Goal: Task Accomplishment & Management: Use online tool/utility

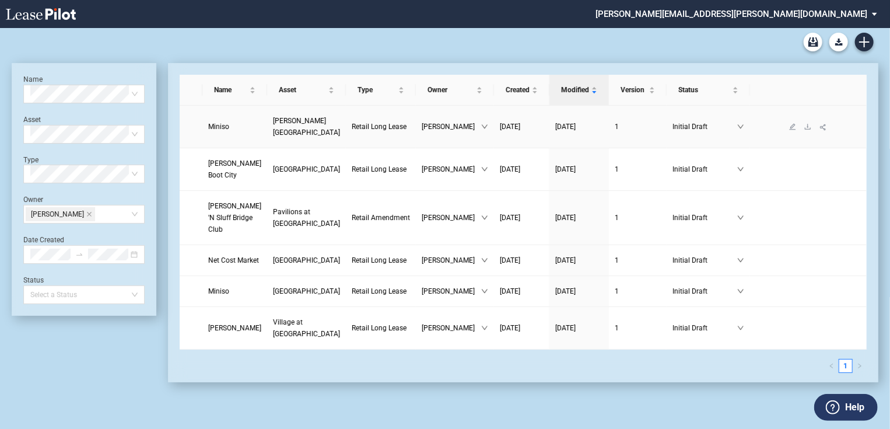
click at [435, 121] on span "[PERSON_NAME]" at bounding box center [451, 127] width 59 height 12
click at [257, 127] on td "Miniso" at bounding box center [234, 127] width 65 height 43
click at [682, 121] on span "Initial Draft" at bounding box center [704, 127] width 65 height 12
click at [224, 122] on span "Miniso" at bounding box center [218, 126] width 21 height 8
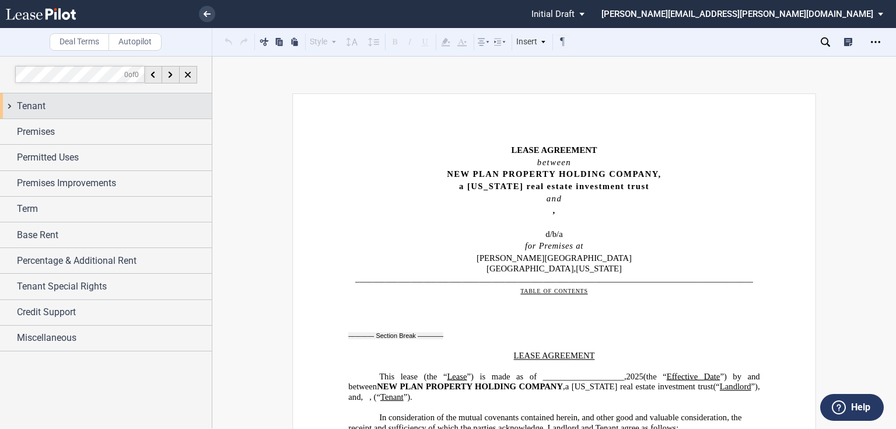
click at [9, 104] on div "Tenant" at bounding box center [106, 105] width 212 height 25
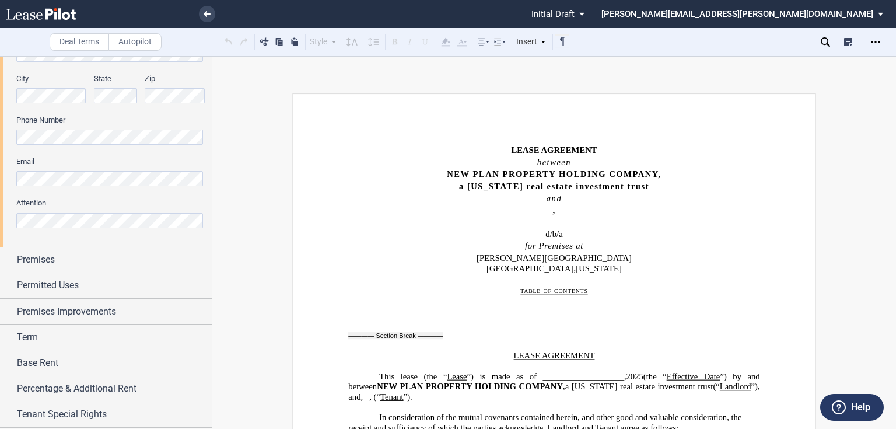
scroll to position [376, 0]
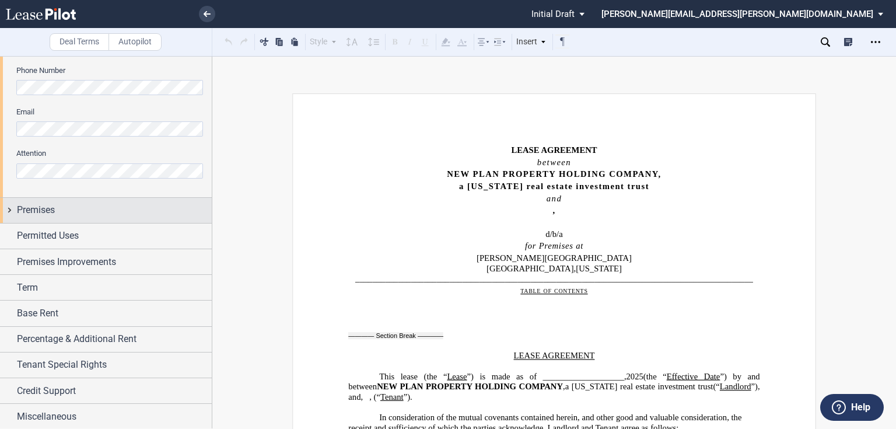
click at [8, 212] on div "Premises" at bounding box center [106, 210] width 212 height 25
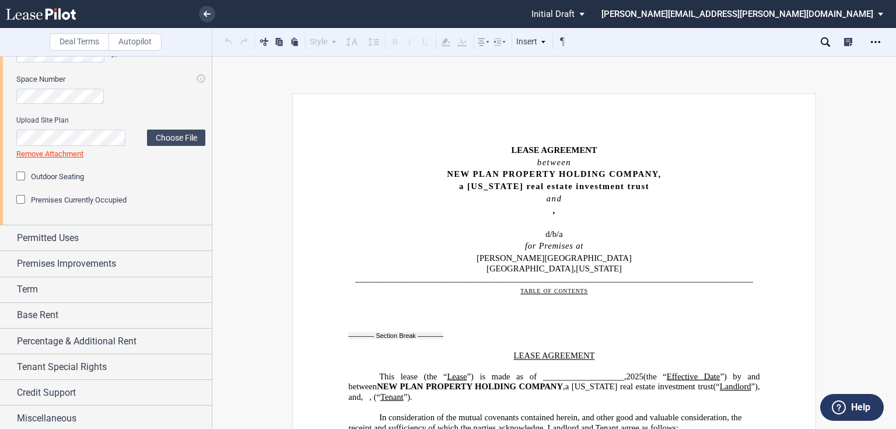
scroll to position [572, 0]
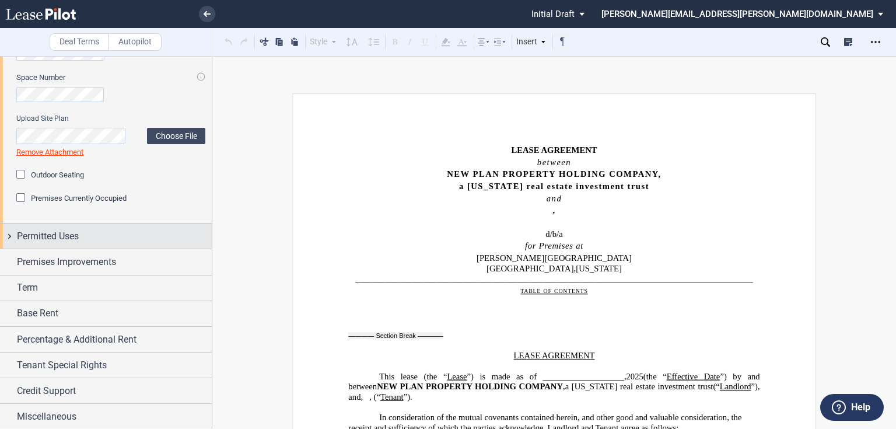
click at [7, 236] on div "Permitted Uses" at bounding box center [106, 235] width 212 height 25
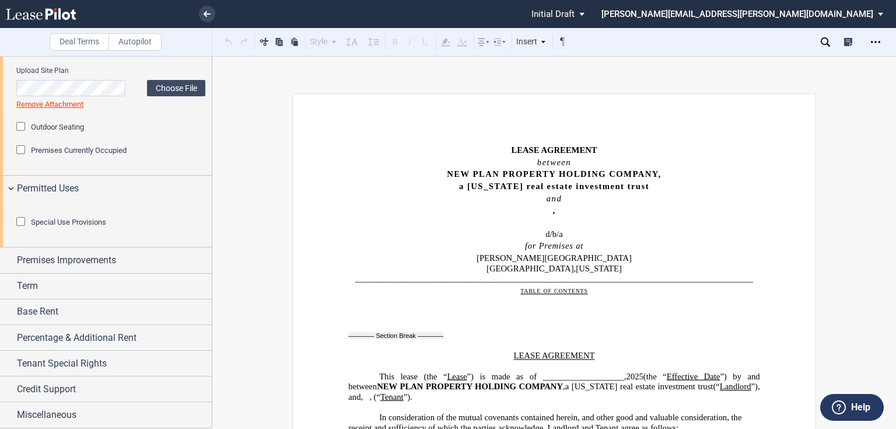
scroll to position [683, 0]
click at [20, 224] on div "Special Use Provisions" at bounding box center [22, 223] width 12 height 12
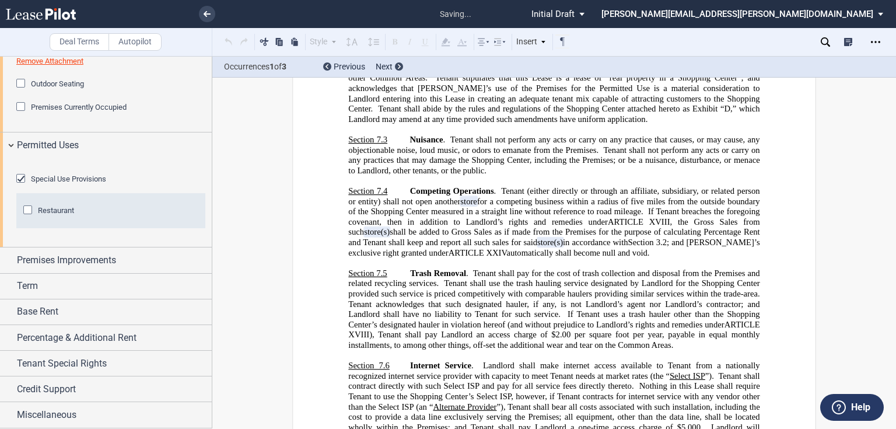
scroll to position [4955, 0]
click at [20, 185] on div "Special Use Provisions" at bounding box center [22, 180] width 12 height 12
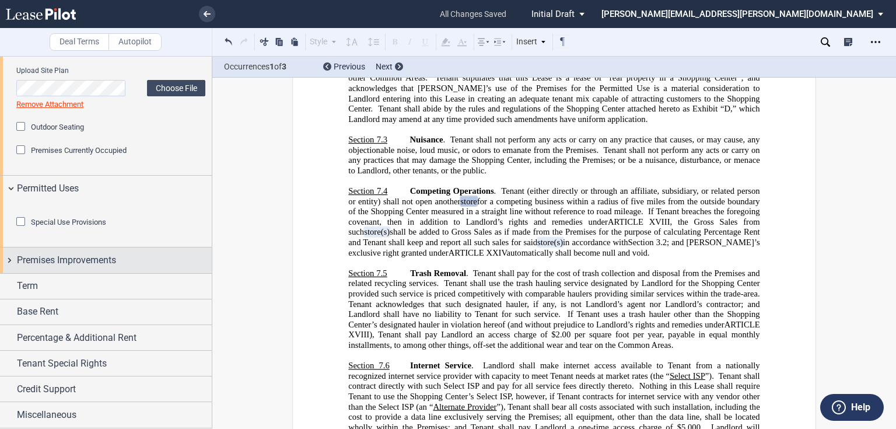
click at [11, 261] on div "Premises Improvements" at bounding box center [106, 259] width 212 height 25
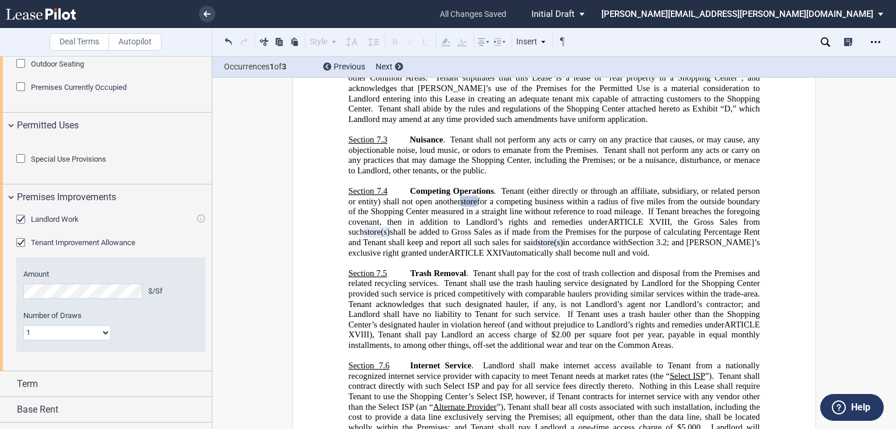
click at [22, 226] on div "Landlord Work" at bounding box center [22, 221] width 12 height 12
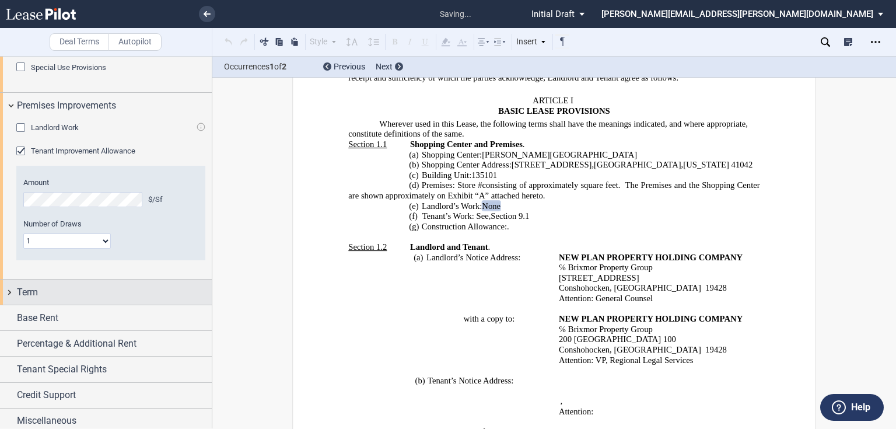
scroll to position [843, 0]
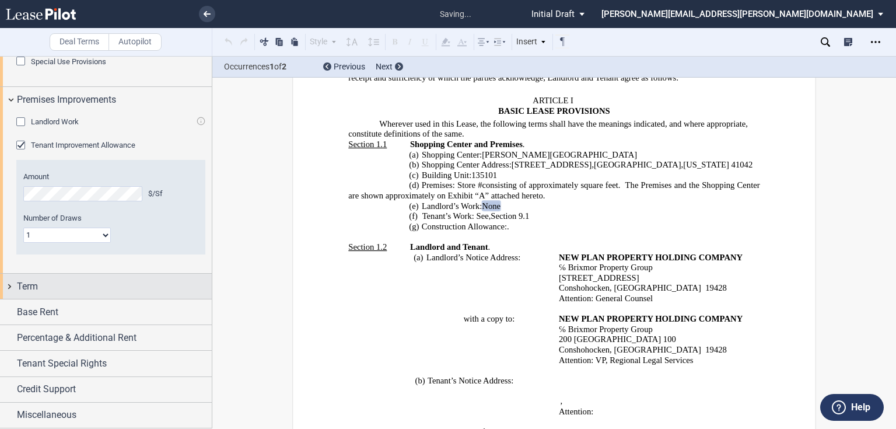
click at [7, 287] on div "Term" at bounding box center [106, 286] width 212 height 25
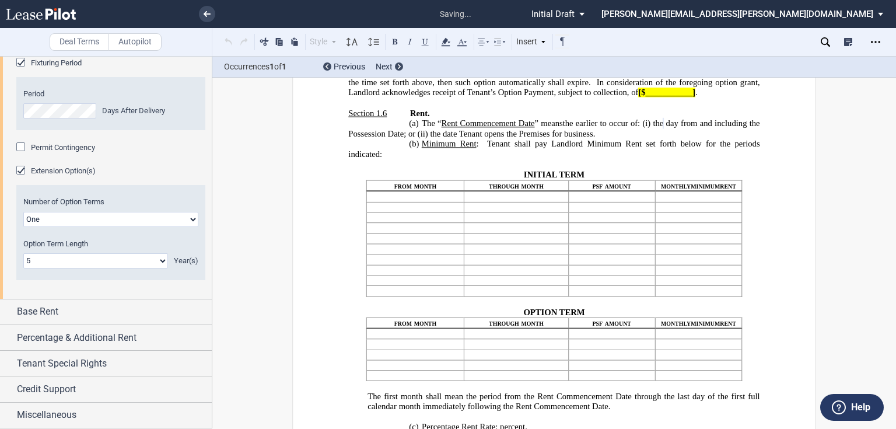
scroll to position [1157, 0]
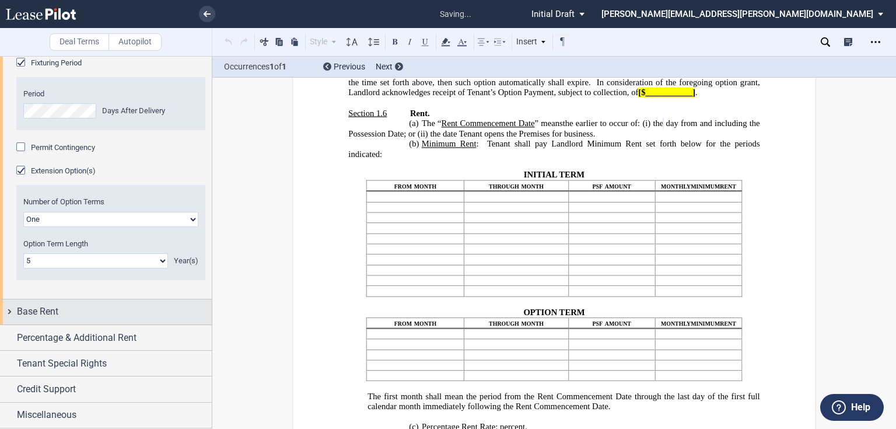
click at [9, 311] on div "Base Rent" at bounding box center [106, 311] width 212 height 25
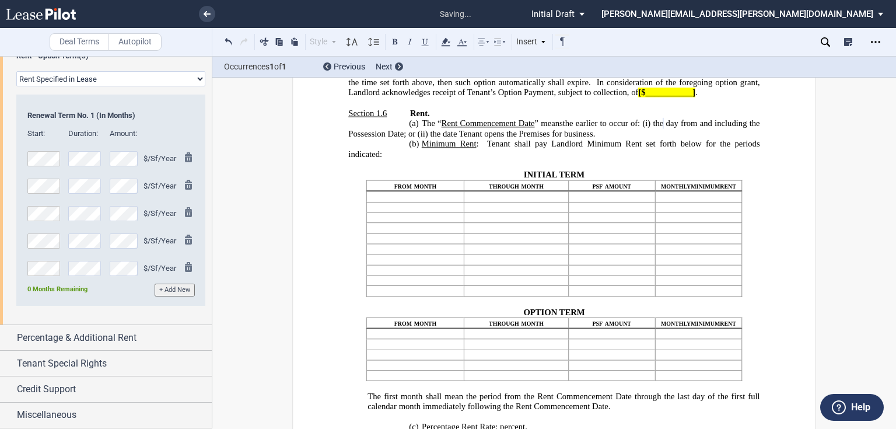
scroll to position [1806, 0]
click at [7, 336] on div "Percentage & Additional Rent" at bounding box center [106, 337] width 212 height 25
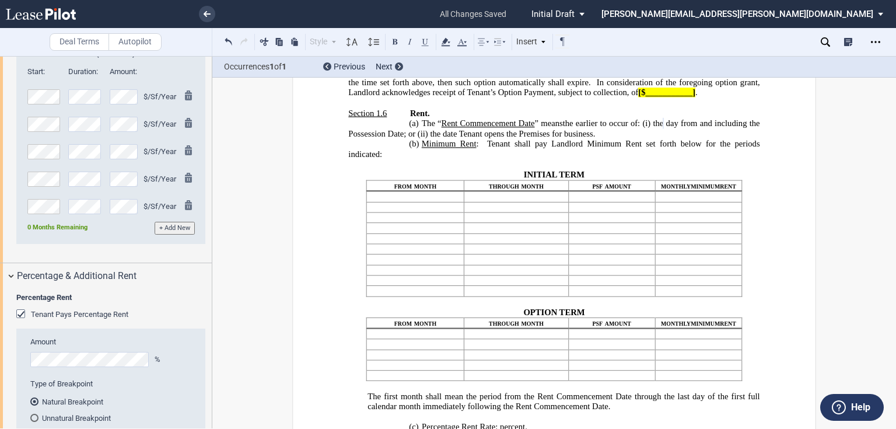
scroll to position [1946, 0]
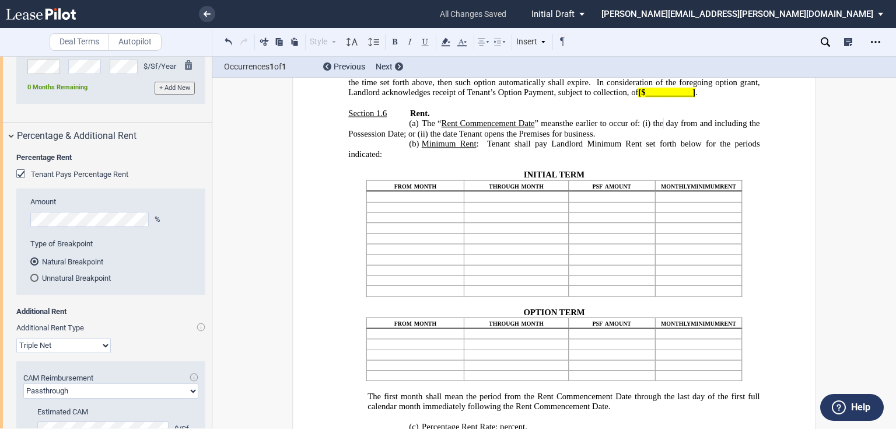
click at [19, 181] on div "Tenant Pays Percentage Rent" at bounding box center [22, 175] width 12 height 12
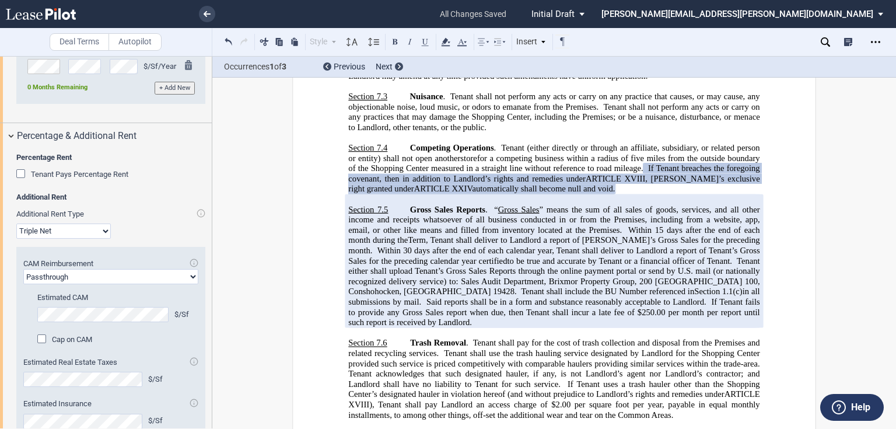
scroll to position [1993, 0]
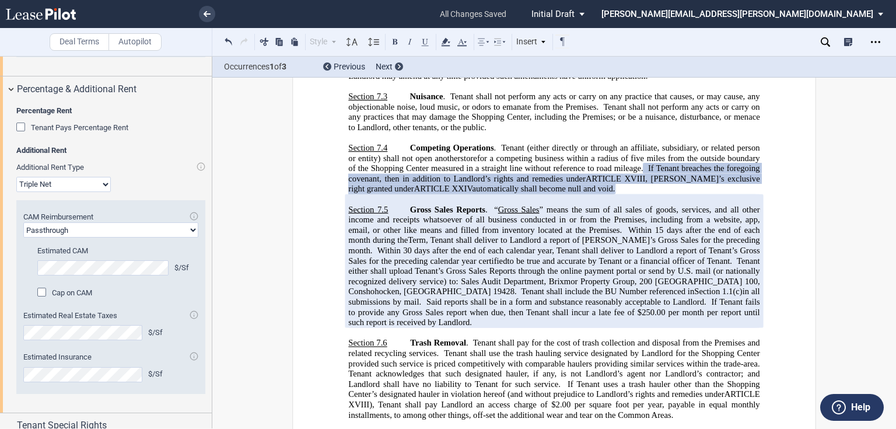
click at [191, 237] on select "Passthrough Fixed" at bounding box center [110, 229] width 175 height 15
select select "fixed"
click at [23, 237] on select "Passthrough Fixed" at bounding box center [110, 229] width 175 height 15
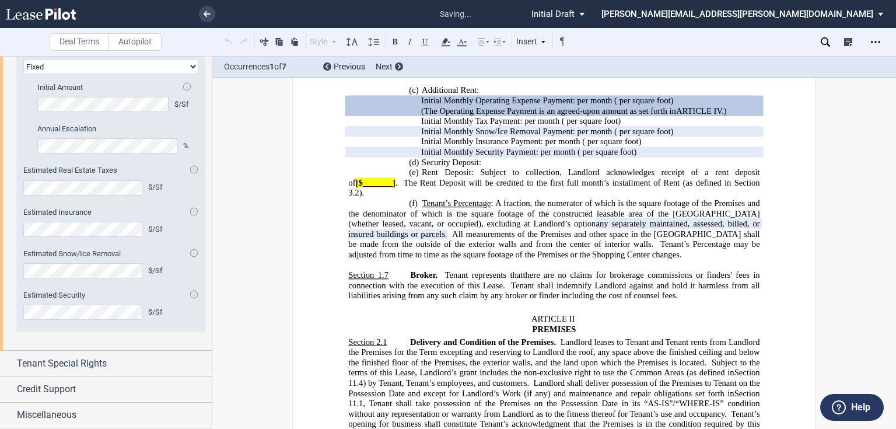
scroll to position [2218, 0]
click at [7, 362] on div "Tenant Special Rights" at bounding box center [106, 363] width 212 height 25
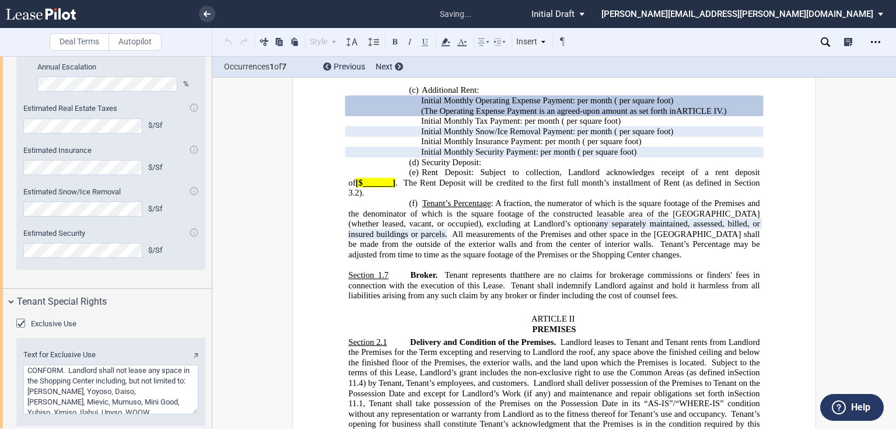
scroll to position [2348, 0]
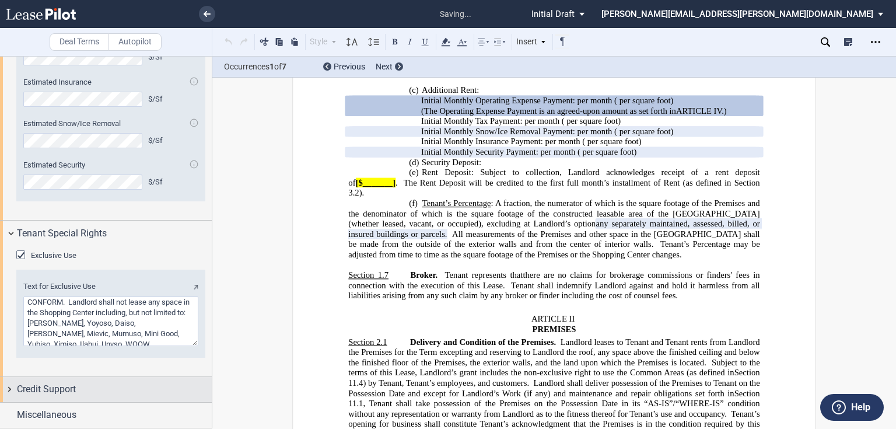
click at [10, 391] on div "Credit Support" at bounding box center [106, 389] width 212 height 25
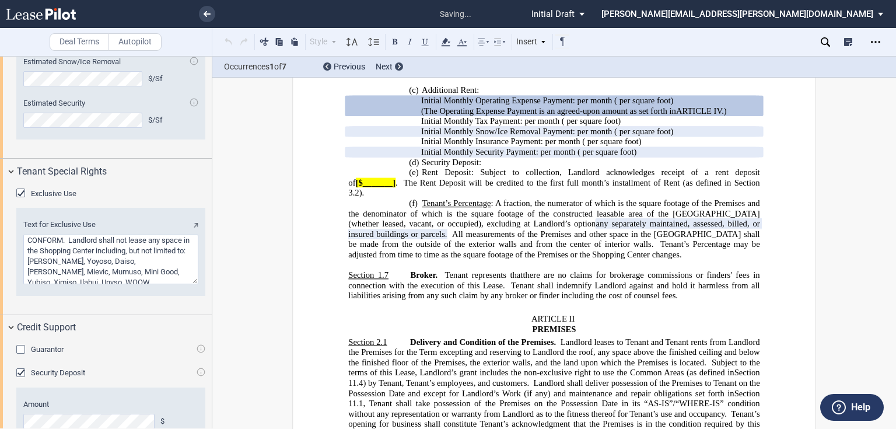
scroll to position [2468, 0]
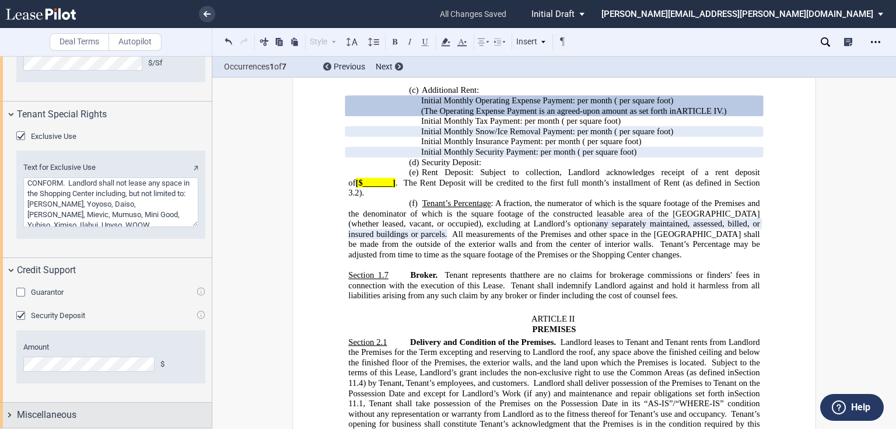
click at [10, 413] on div "Miscellaneous" at bounding box center [106, 414] width 212 height 25
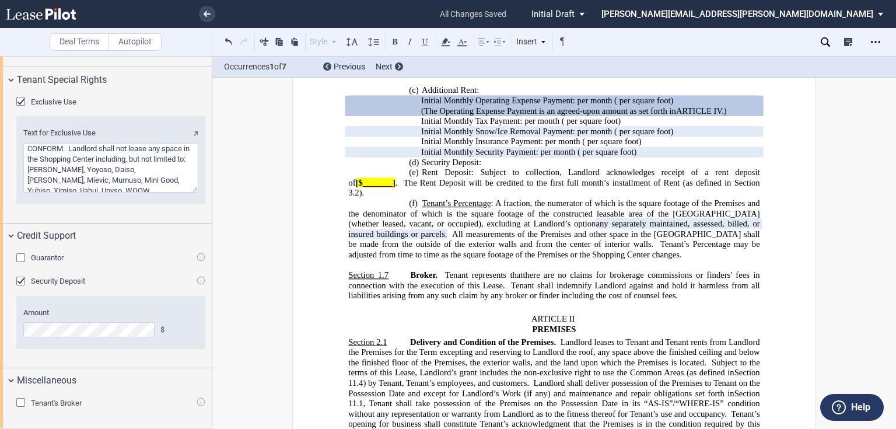
scroll to position [2501, 0]
click at [19, 402] on div "Tenant's Broker" at bounding box center [22, 404] width 12 height 12
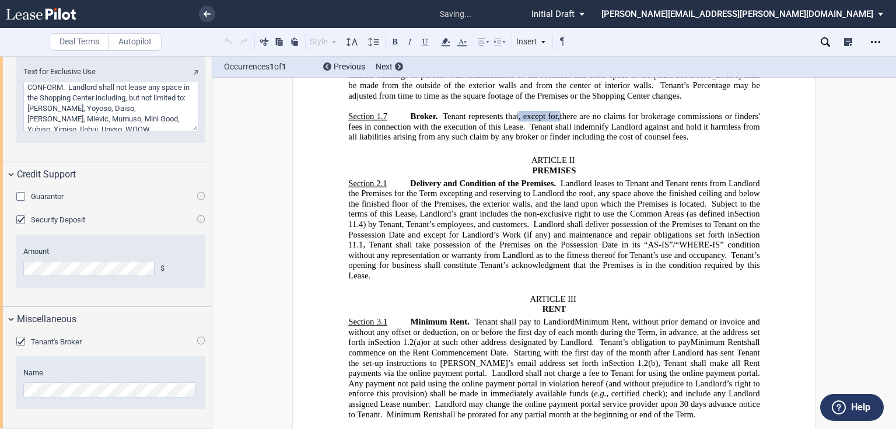
scroll to position [1451, 0]
click at [874, 41] on icon "Open Lease options menu" at bounding box center [875, 41] width 9 height 9
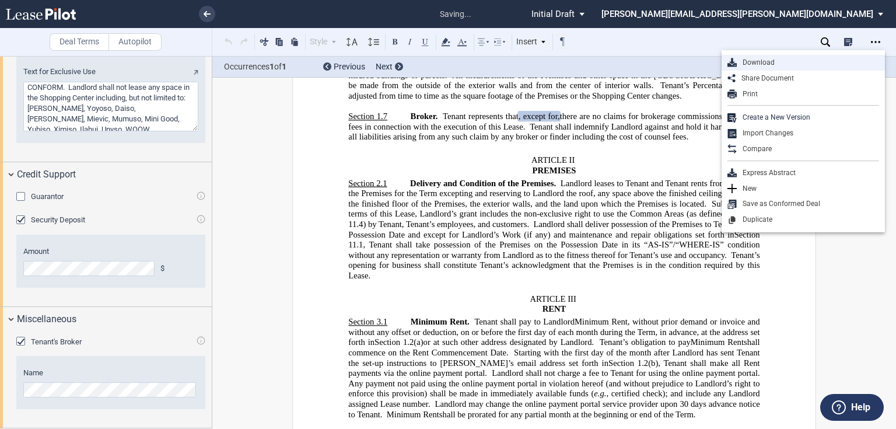
click at [766, 61] on div "Download" at bounding box center [808, 63] width 142 height 10
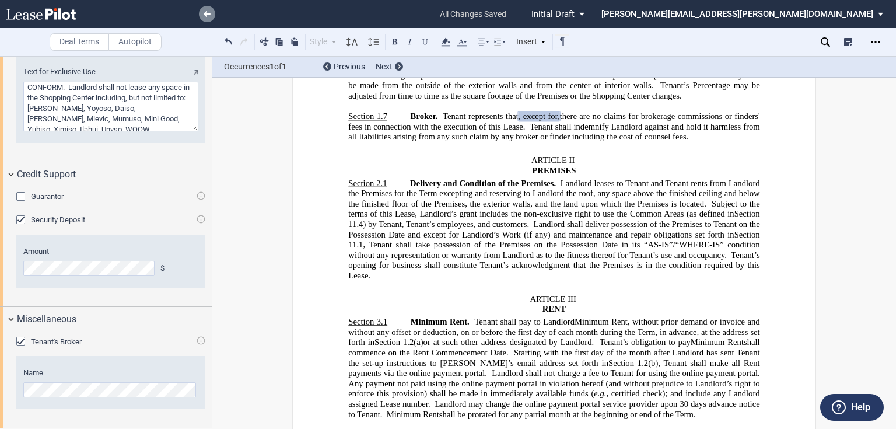
click at [206, 9] on link at bounding box center [207, 14] width 16 height 16
